Goal: Information Seeking & Learning: Learn about a topic

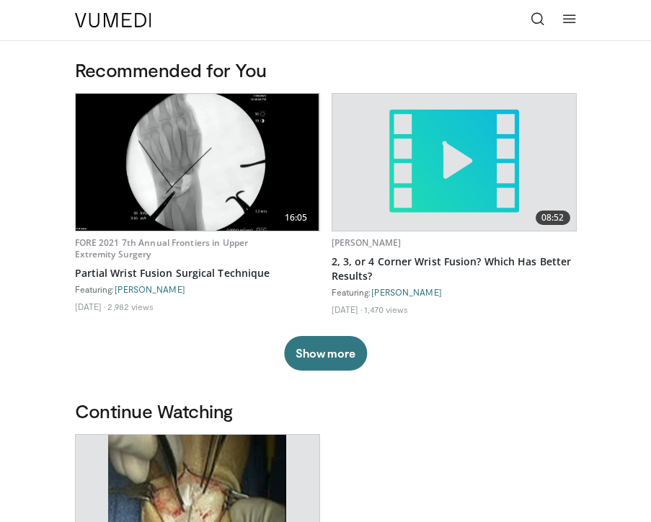
click at [536, 17] on icon at bounding box center [538, 19] width 14 height 14
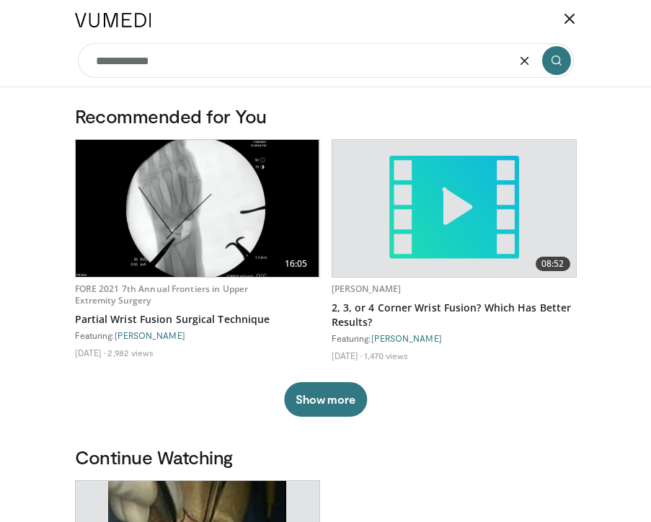
type input "**********"
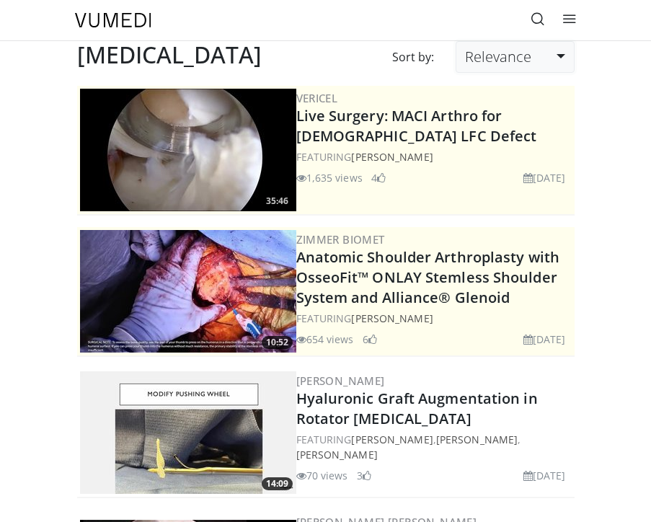
click at [551, 55] on link "Relevance" at bounding box center [515, 57] width 118 height 32
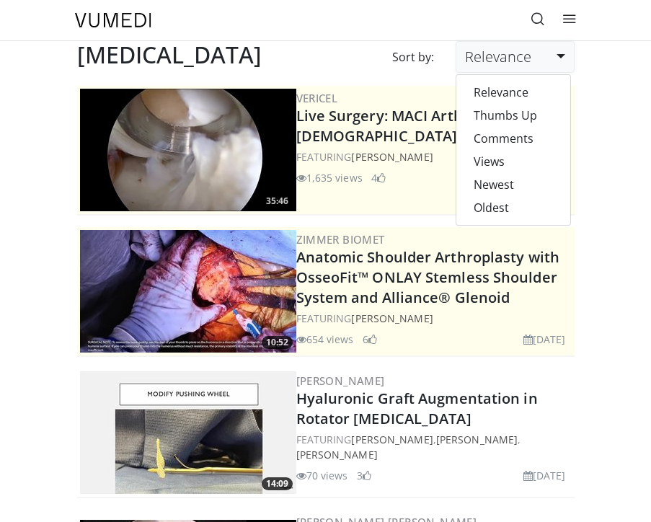
click at [551, 55] on link "Relevance" at bounding box center [515, 57] width 118 height 32
